Goal: Task Accomplishment & Management: Manage account settings

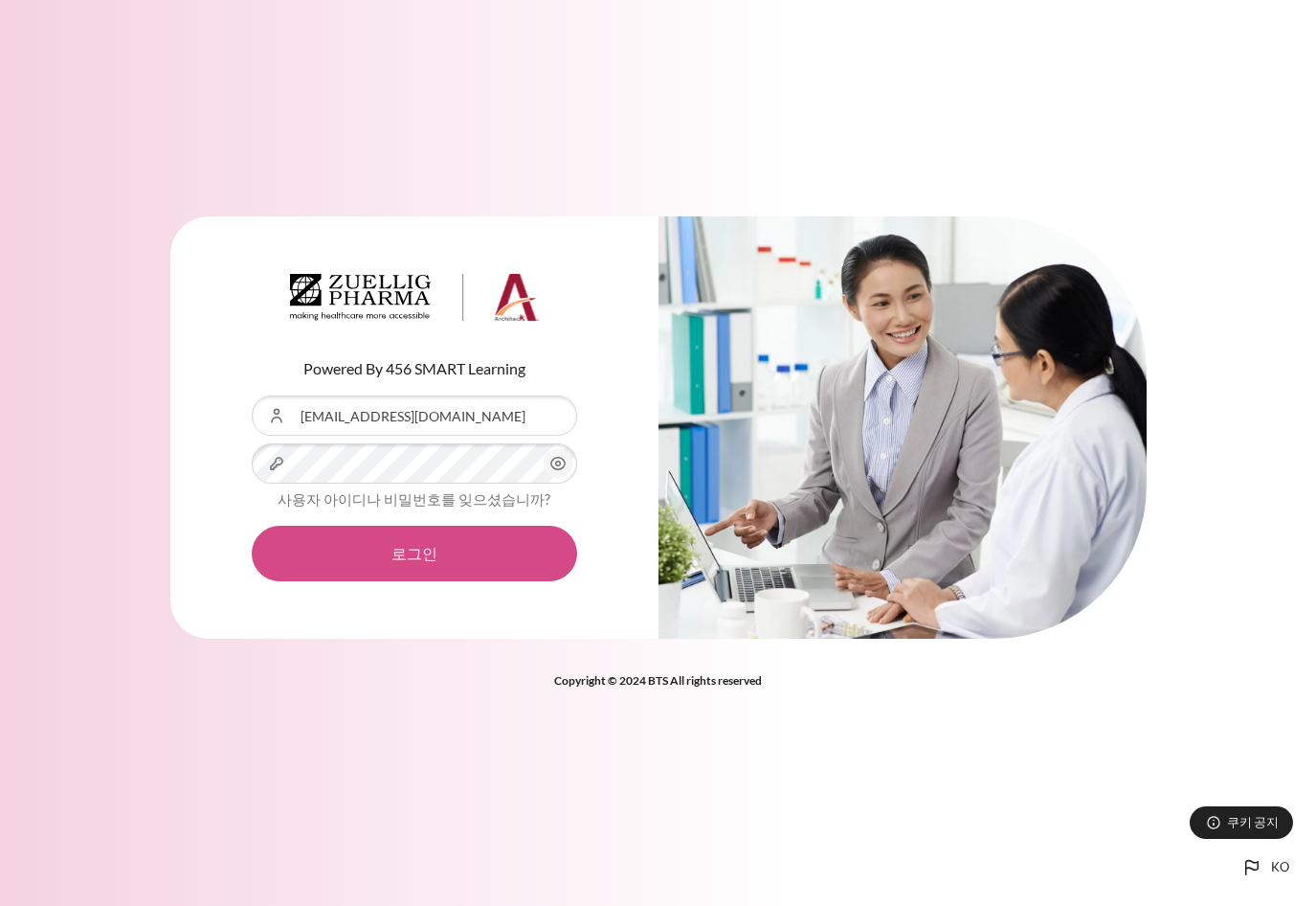
click at [387, 543] on button "로그인" at bounding box center [414, 554] width 326 height 56
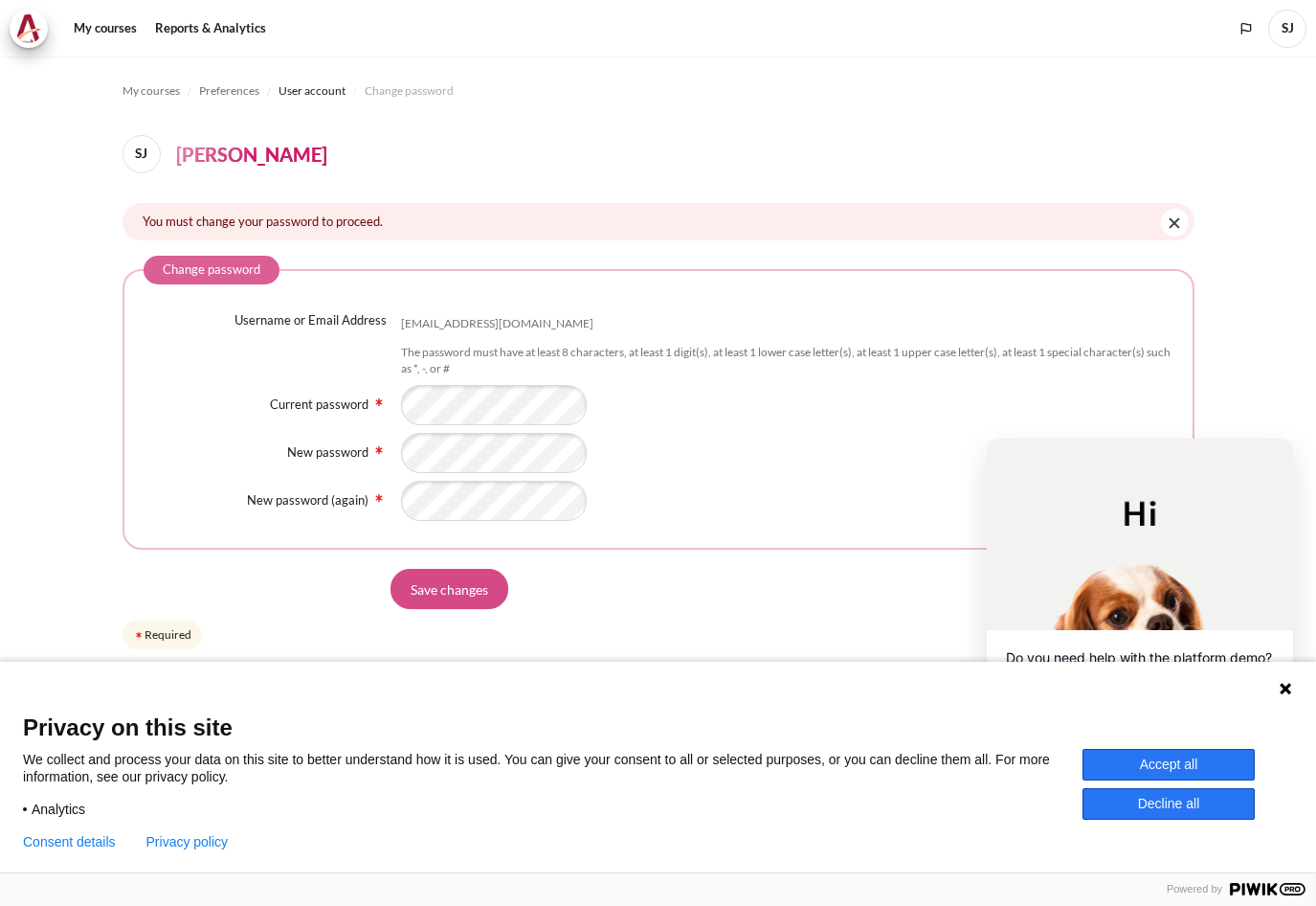
click at [464, 592] on input "Save changes" at bounding box center [449, 589] width 118 height 40
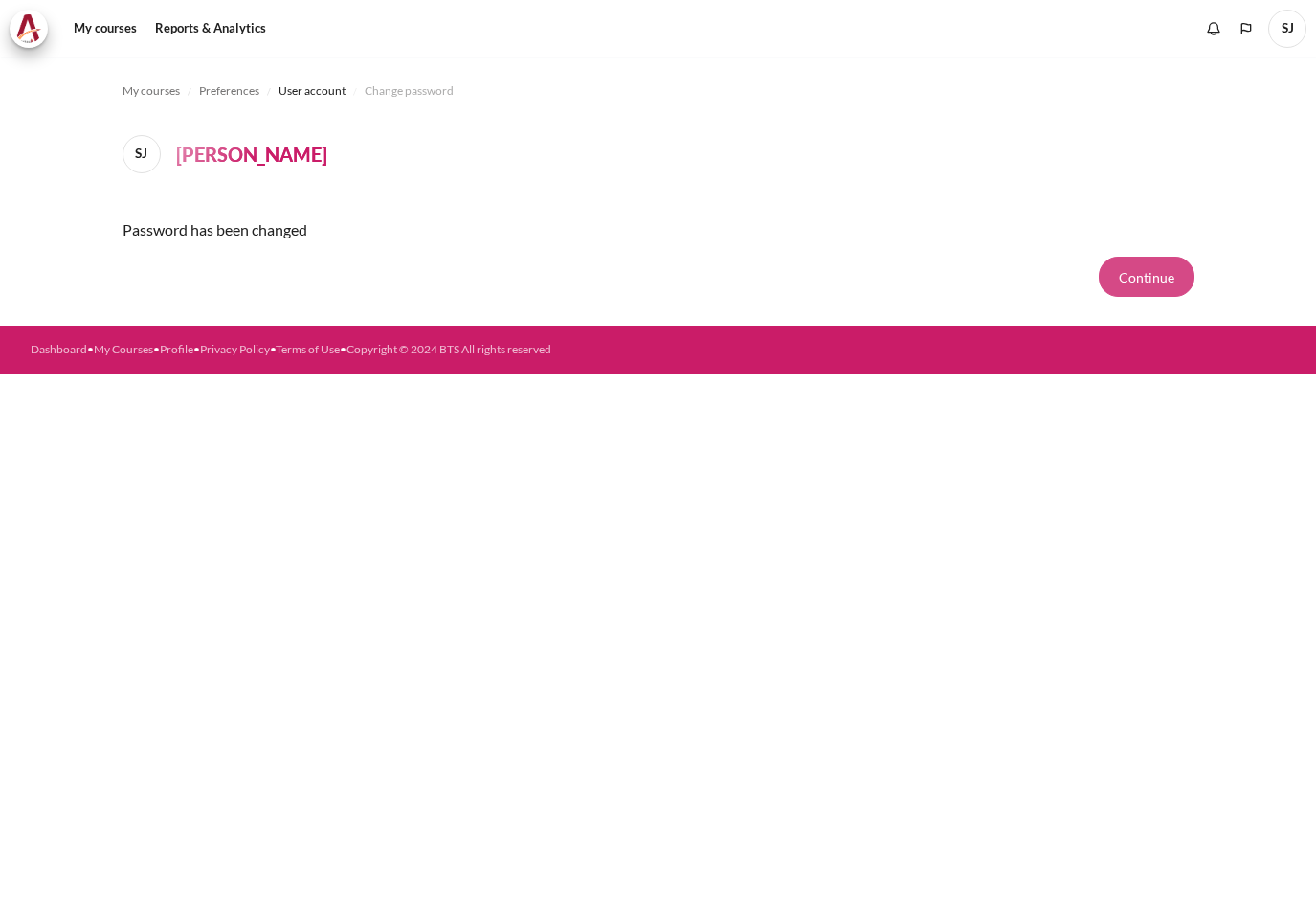
click at [1136, 283] on button "Continue" at bounding box center [1147, 277] width 96 height 40
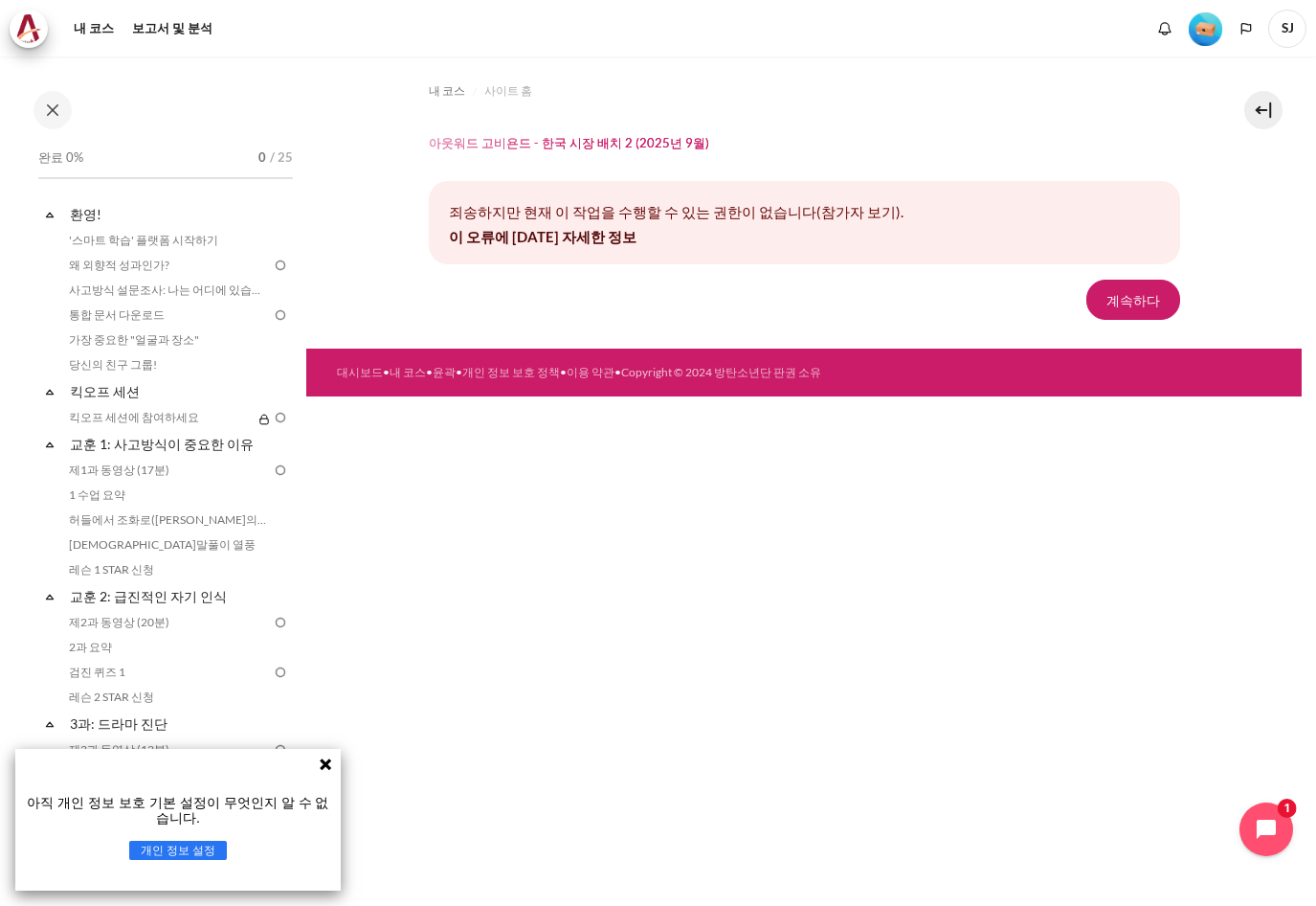
click at [328, 762] on icon at bounding box center [326, 764] width 12 height 12
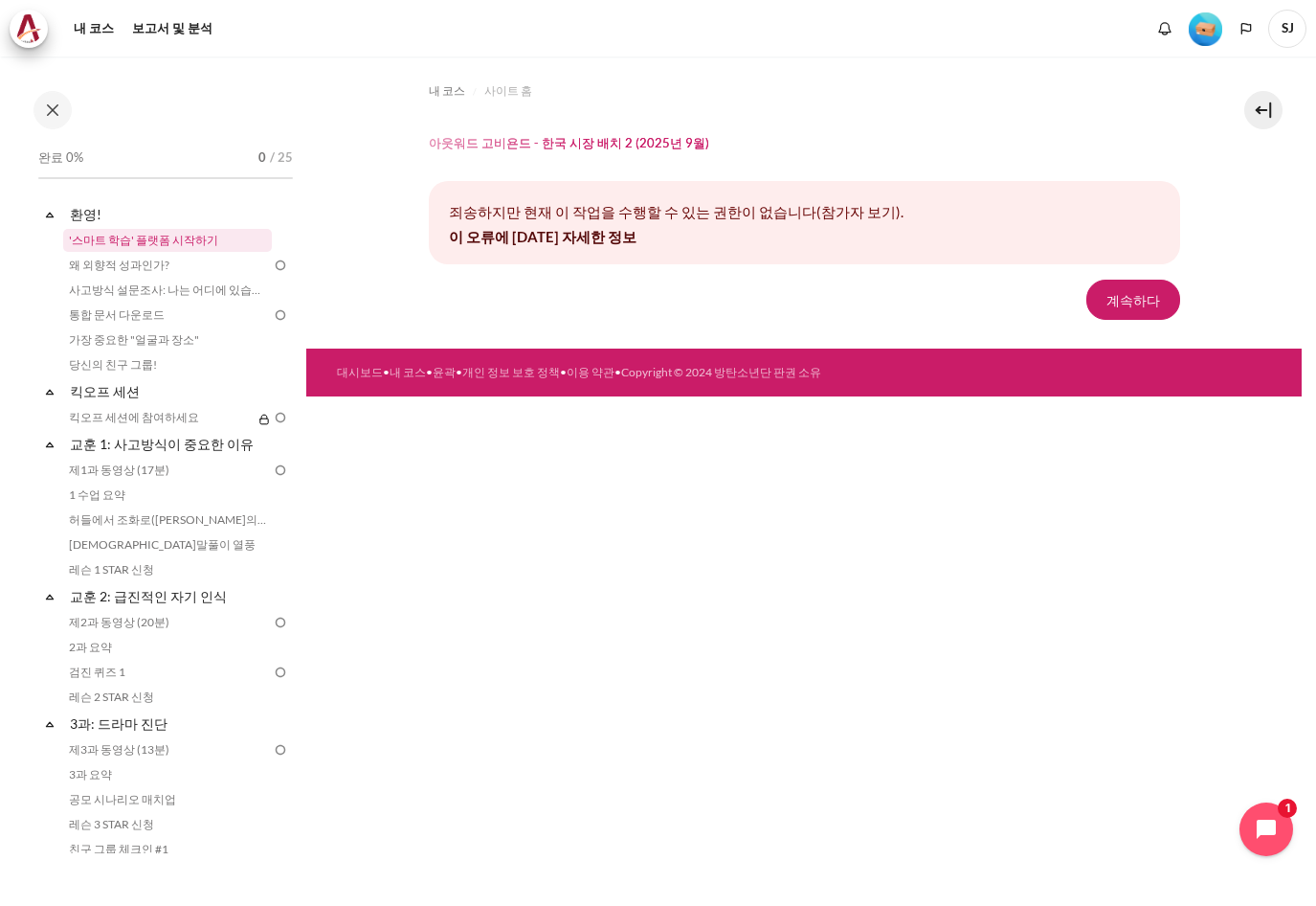
click at [159, 244] on link "'스마트 학습' 플랫폼 시작하기" at bounding box center [166, 240] width 208 height 23
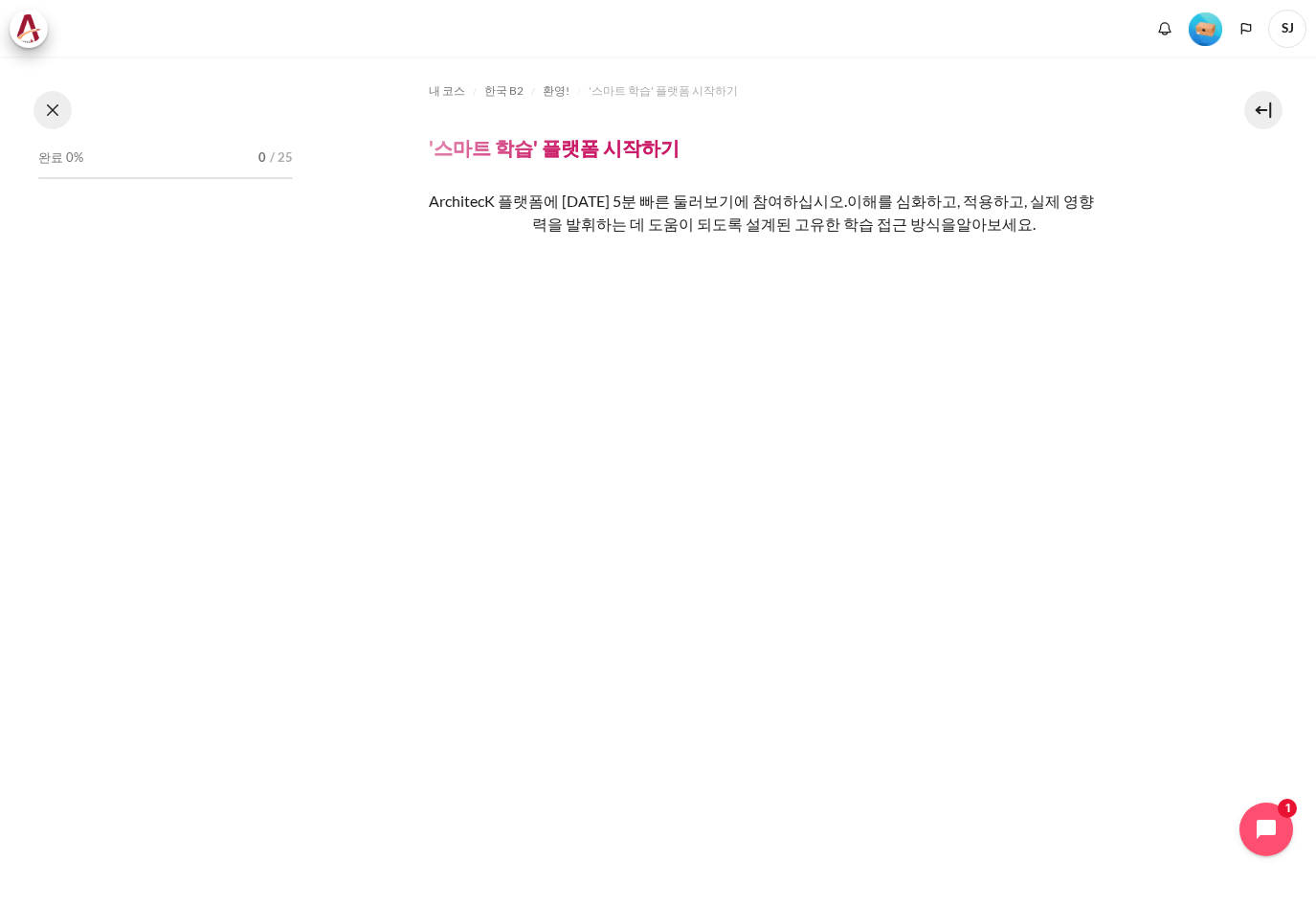
click at [61, 112] on button at bounding box center [53, 110] width 38 height 38
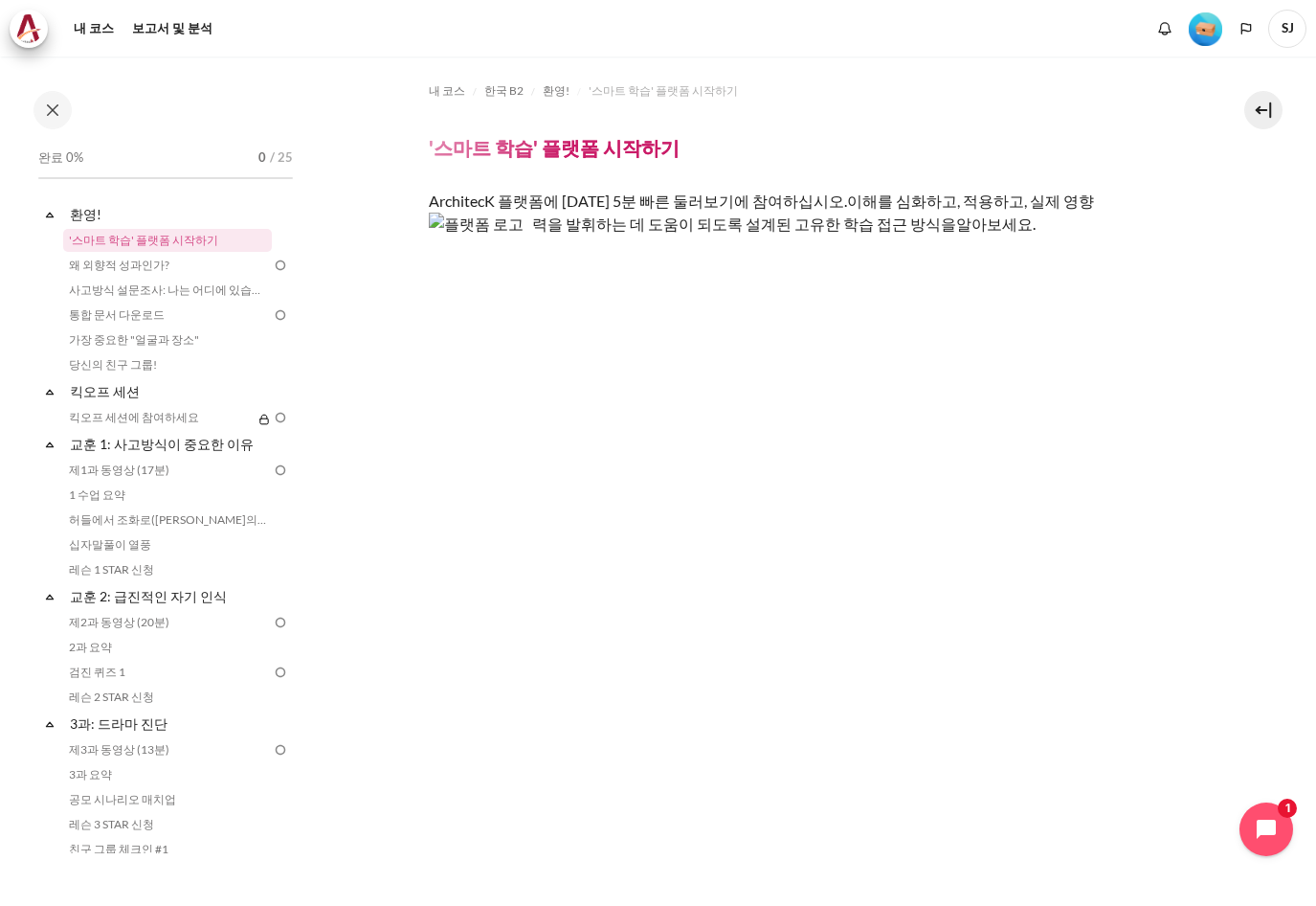
click at [1277, 25] on span "SJ" at bounding box center [1287, 29] width 38 height 38
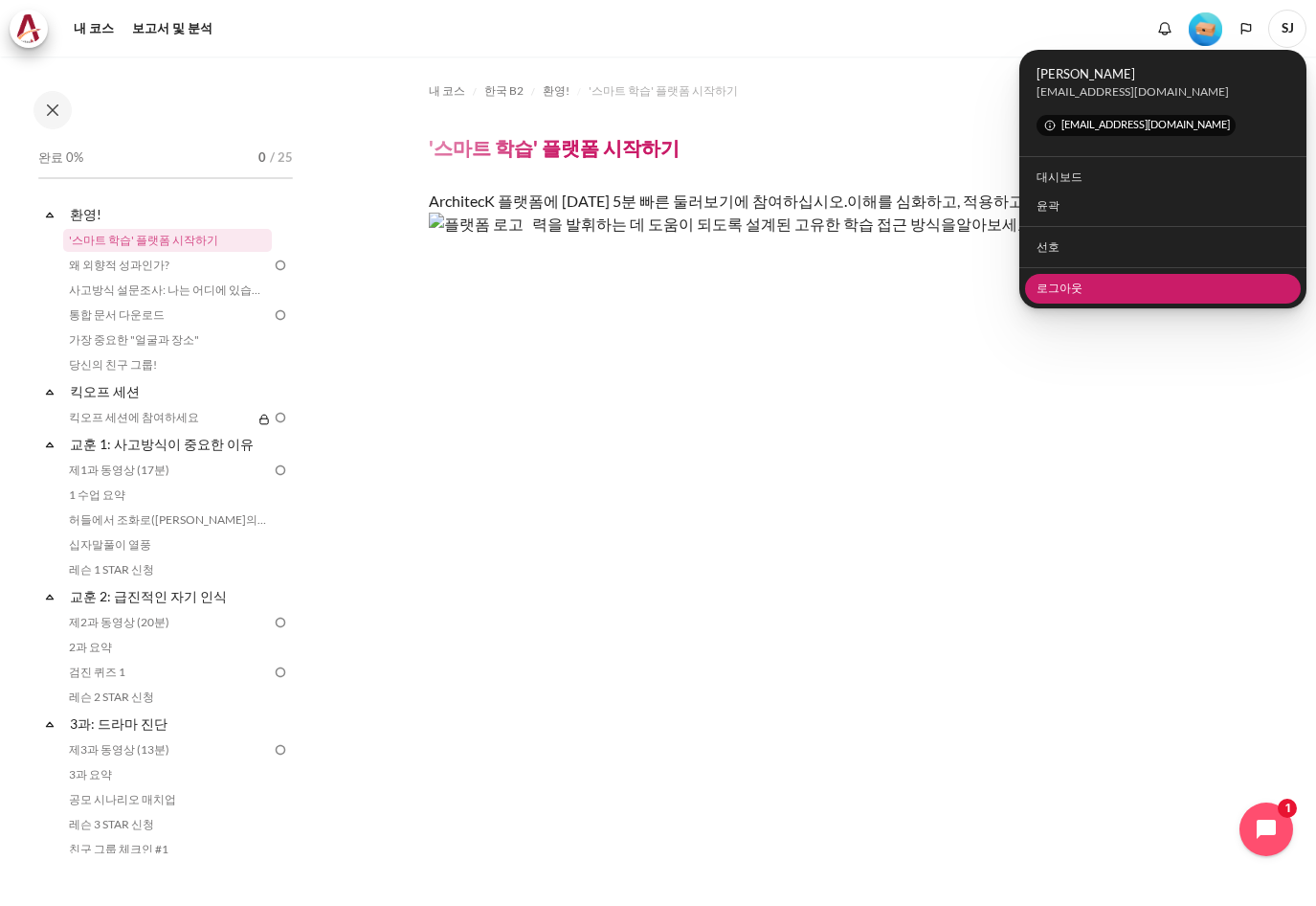
click at [1089, 287] on link "로그아웃" at bounding box center [1164, 289] width 277 height 30
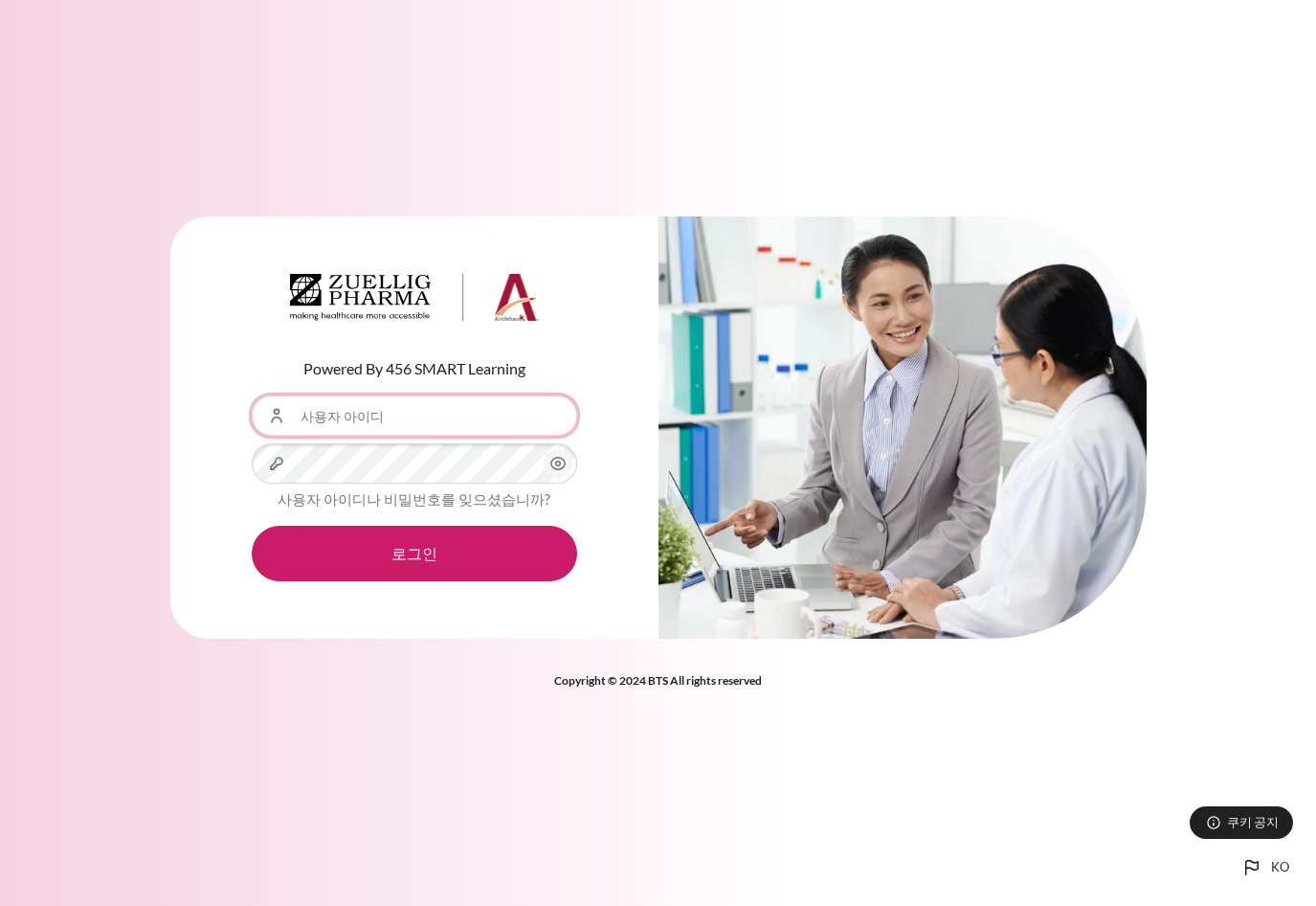
click at [362, 423] on input "사용자 아이디" at bounding box center [414, 416] width 326 height 40
type input "[EMAIL_ADDRESS][DOMAIN_NAME]"
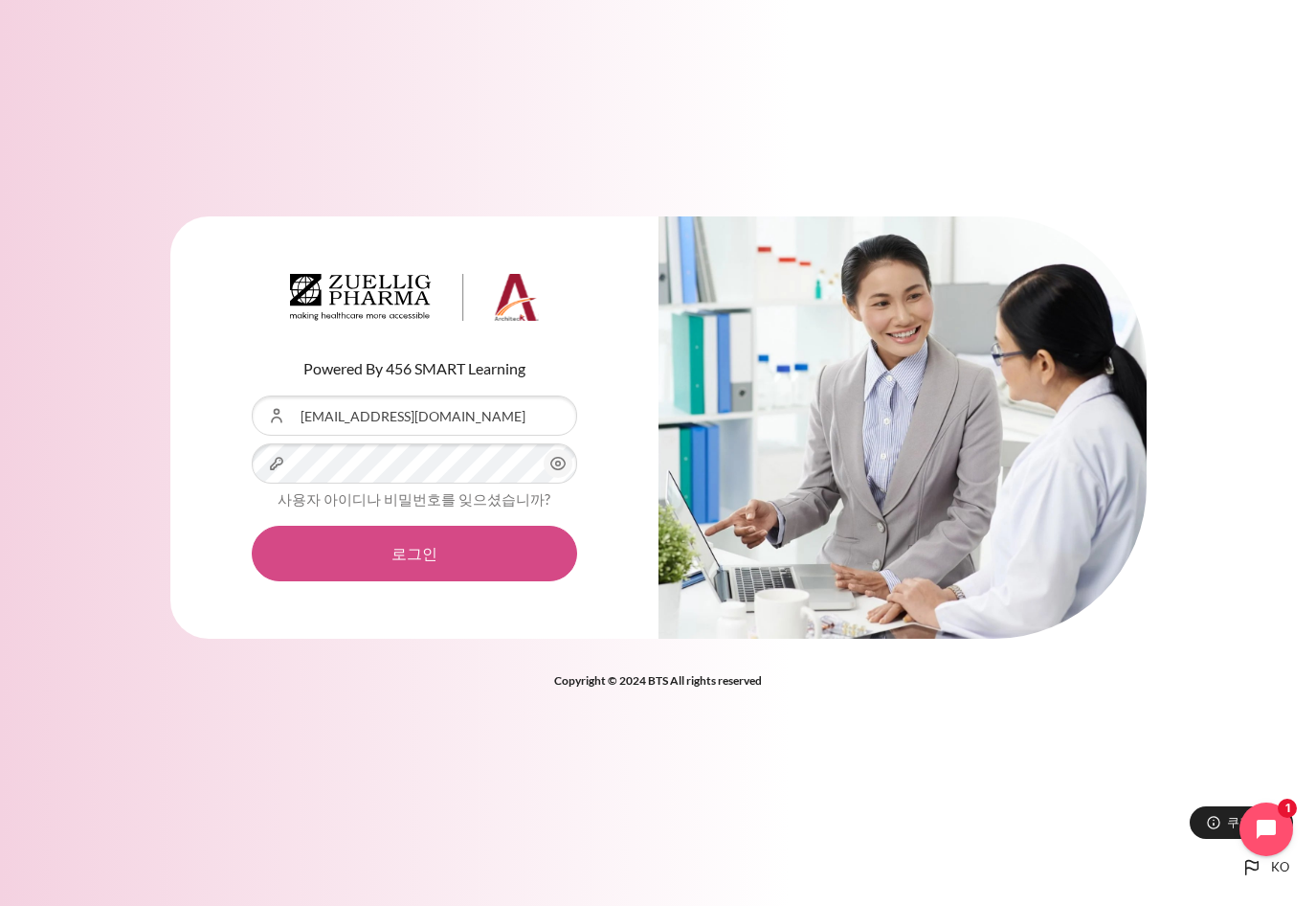
click at [427, 576] on button "로그인" at bounding box center [414, 554] width 326 height 56
